Goal: Information Seeking & Learning: Learn about a topic

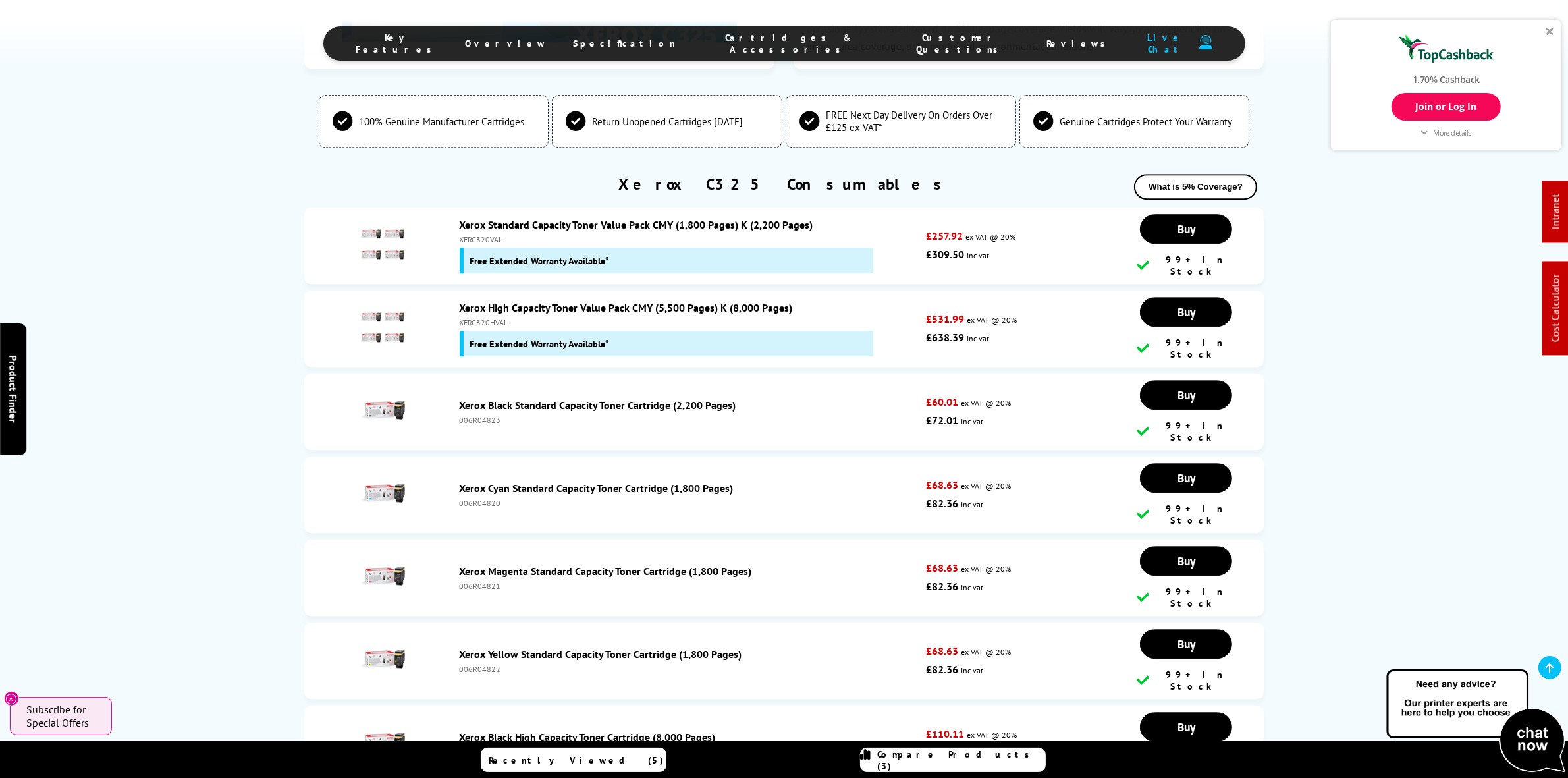
scroll to position [4392, 0]
